Goal: Task Accomplishment & Management: Manage account settings

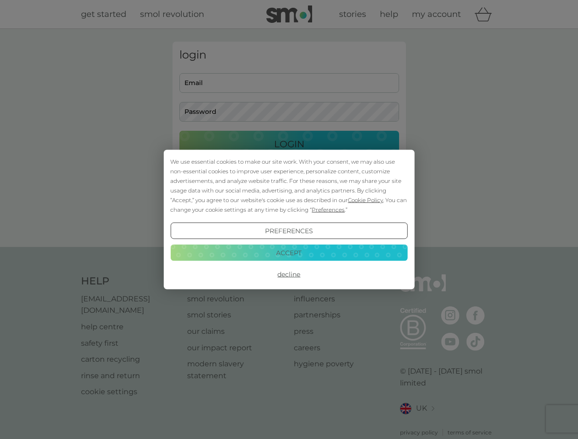
click at [366, 200] on span "Cookie Policy" at bounding box center [365, 200] width 35 height 7
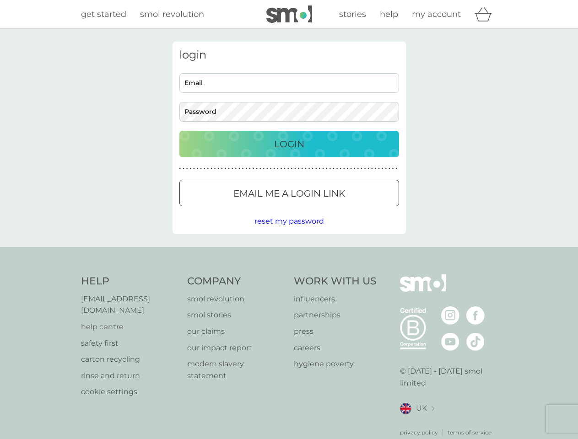
click at [327, 210] on div "login Email Password Login ● ● ● ● ● ● ● ● ● ● ● ● ● ● ● ● ● ● ● ● ● ● ● ● ● ● …" at bounding box center [289, 138] width 233 height 193
click at [289, 231] on div "login Email Password Login ● ● ● ● ● ● ● ● ● ● ● ● ● ● ● ● ● ● ● ● ● ● ● ● ● ● …" at bounding box center [289, 138] width 233 height 193
click at [289, 275] on div "Help [EMAIL_ADDRESS][DOMAIN_NAME] help centre safety first carton recycling rin…" at bounding box center [289, 356] width 417 height 163
click at [289, 253] on div "Help [EMAIL_ADDRESS][DOMAIN_NAME] help centre safety first carton recycling rin…" at bounding box center [289, 355] width 578 height 217
